Goal: Browse casually

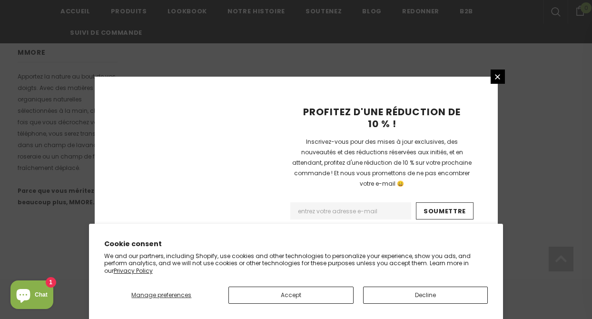
scroll to position [699, 0]
